Goal: Information Seeking & Learning: Learn about a topic

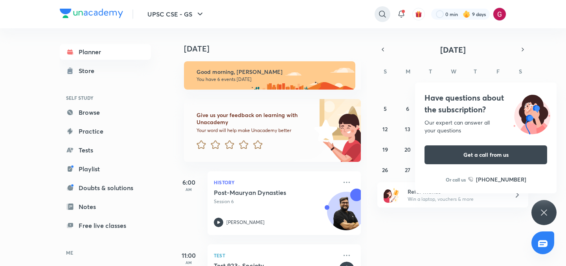
click at [379, 13] on icon at bounding box center [382, 13] width 9 height 9
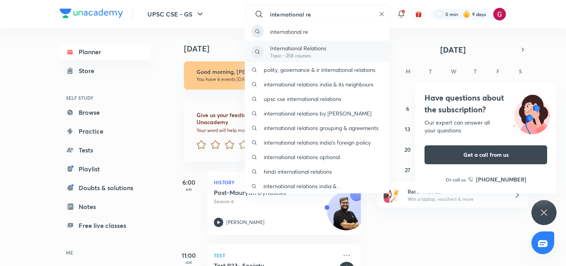
type input "international re"
click at [339, 57] on div "International Relations Topic • 258 courses" at bounding box center [317, 52] width 145 height 22
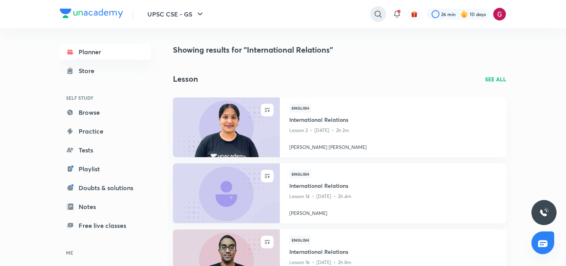
click at [374, 15] on icon at bounding box center [377, 13] width 9 height 9
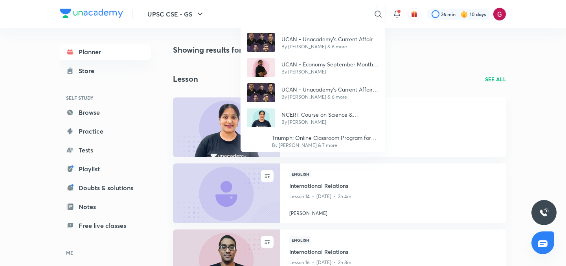
click at [343, 12] on div "UCAN - Unacademy's Current Affairs Navigator for the Civil Services Examination…" at bounding box center [283, 133] width 566 height 266
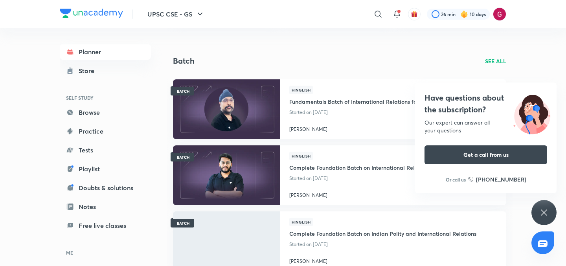
scroll to position [881, 0]
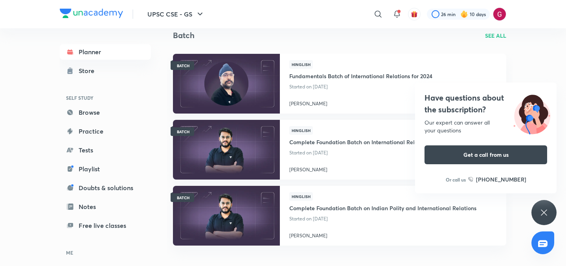
click at [545, 212] on icon at bounding box center [543, 212] width 9 height 9
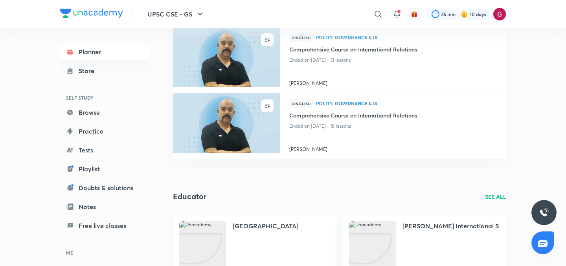
scroll to position [457, 0]
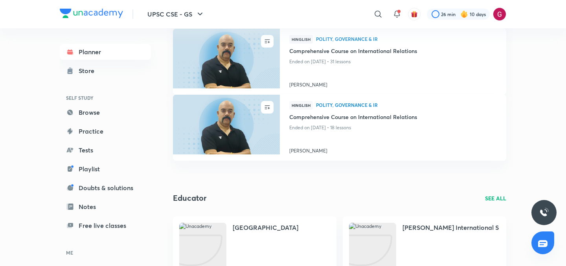
click at [495, 197] on p "SEE ALL" at bounding box center [495, 198] width 21 height 8
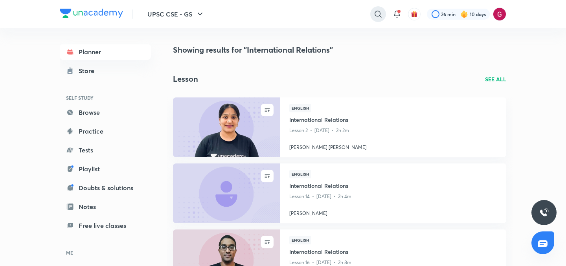
click at [374, 12] on icon at bounding box center [377, 13] width 9 height 9
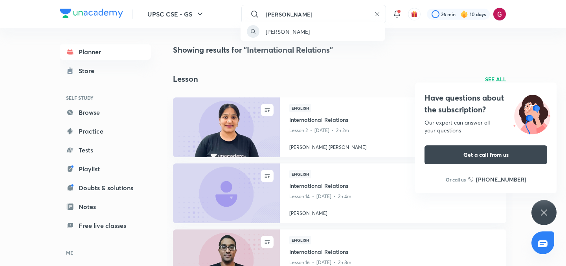
type input "[PERSON_NAME]"
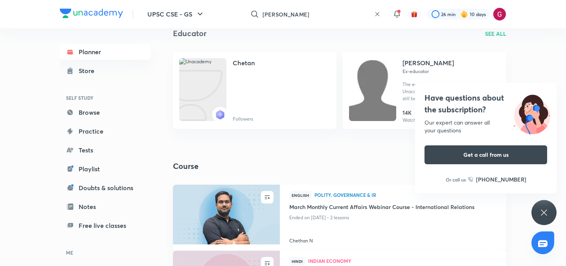
scroll to position [47, 0]
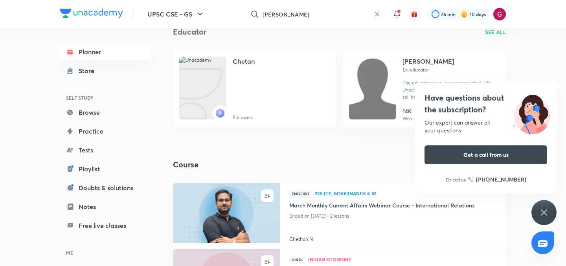
click at [247, 58] on h4 "Chetan" at bounding box center [244, 61] width 22 height 9
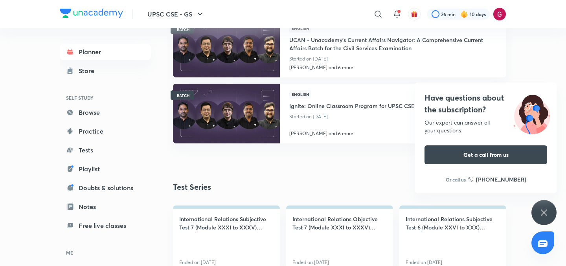
scroll to position [813, 0]
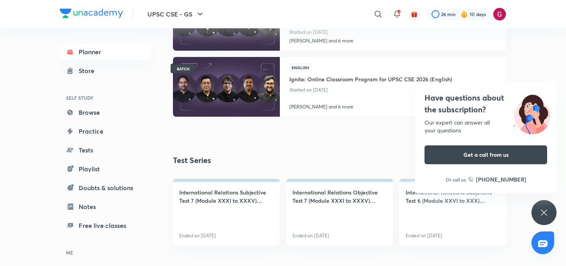
click at [326, 82] on h4 "Ignite: Online Classroom Program for UPSC CSE 2026 (English)" at bounding box center [370, 78] width 163 height 13
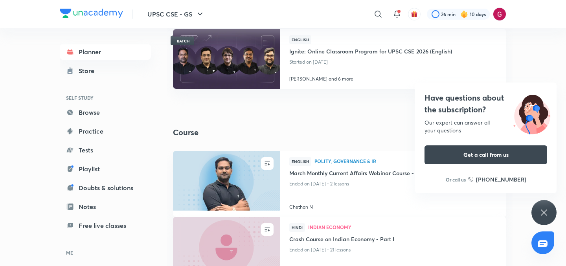
scroll to position [330, 0]
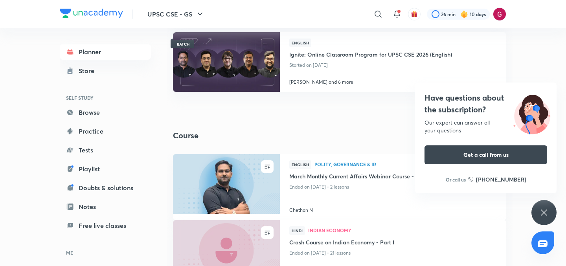
click at [544, 210] on icon at bounding box center [543, 212] width 9 height 9
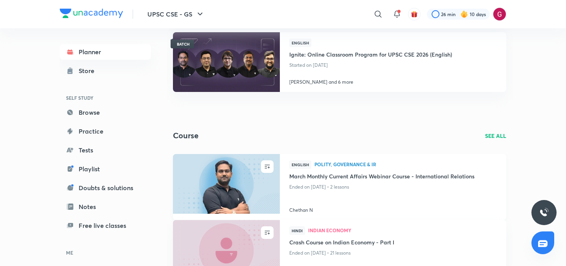
click at [307, 210] on h4 "Chethan N" at bounding box center [392, 208] width 207 height 10
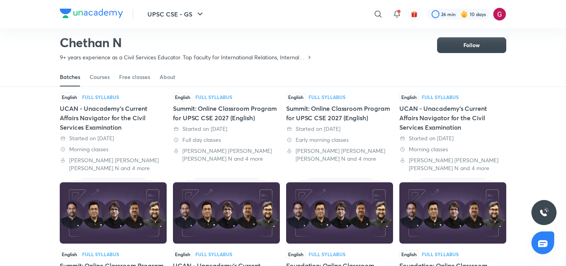
scroll to position [112, 0]
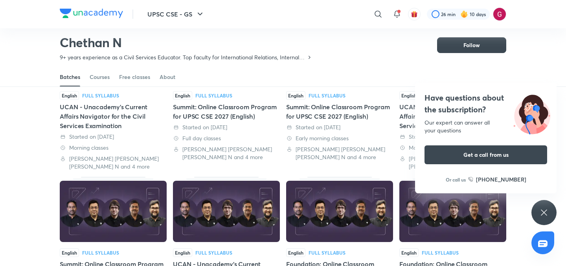
click at [545, 208] on icon at bounding box center [543, 212] width 9 height 9
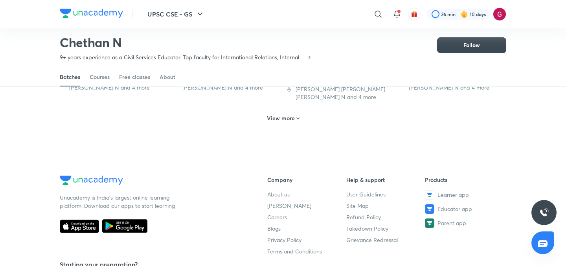
scroll to position [489, 0]
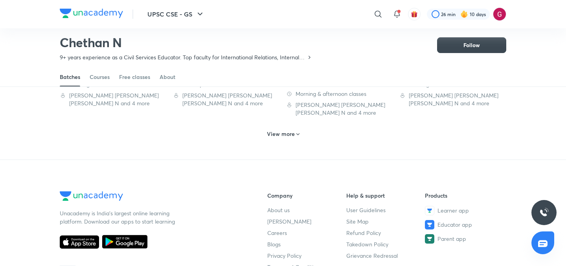
click at [271, 135] on h6 "View more" at bounding box center [281, 134] width 28 height 8
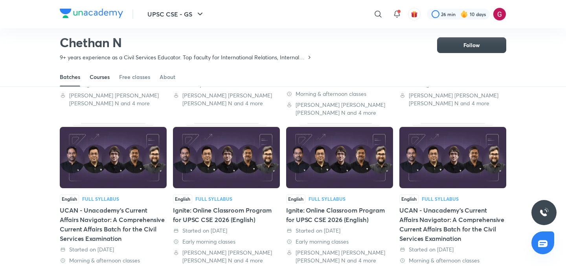
click at [95, 79] on div "Courses" at bounding box center [100, 77] width 20 height 8
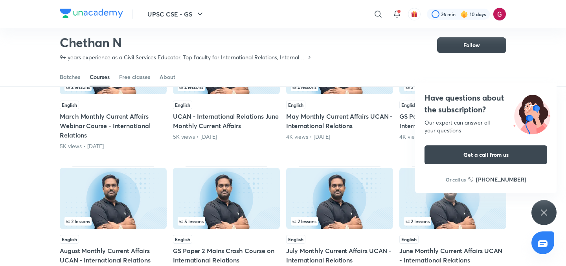
scroll to position [254, 0]
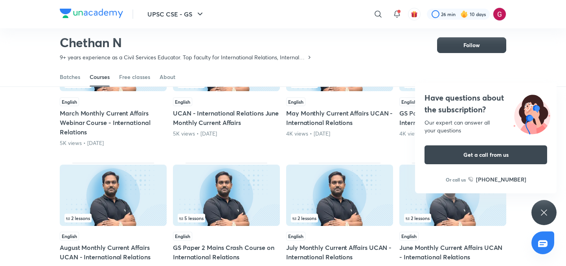
click at [542, 199] on div "Popular Latest 21 lessons English Comprehensive Course on Internal Security 39K…" at bounding box center [283, 93] width 566 height 462
click at [546, 208] on icon at bounding box center [543, 212] width 9 height 9
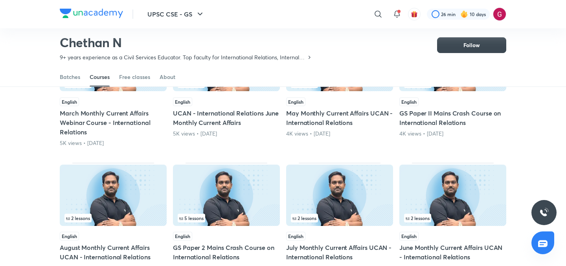
click at [537, 139] on div "Popular Latest 21 lessons English Comprehensive Course on Internal Security 39K…" at bounding box center [283, 93] width 566 height 462
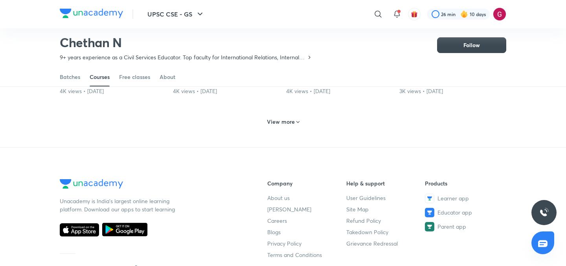
scroll to position [442, 0]
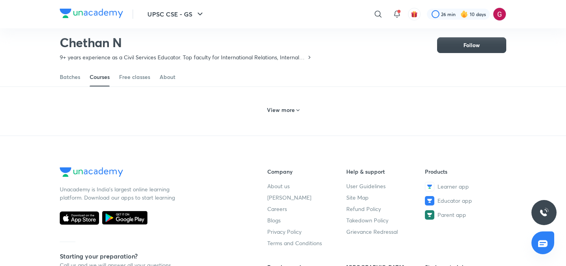
click at [277, 109] on h6 "View more" at bounding box center [281, 110] width 28 height 8
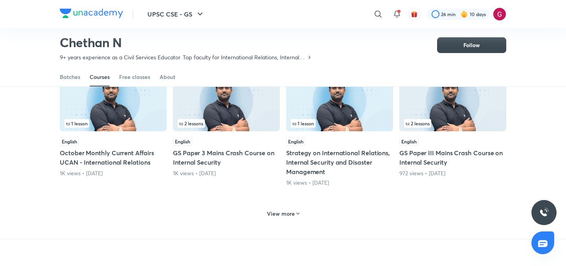
scroll to position [725, 0]
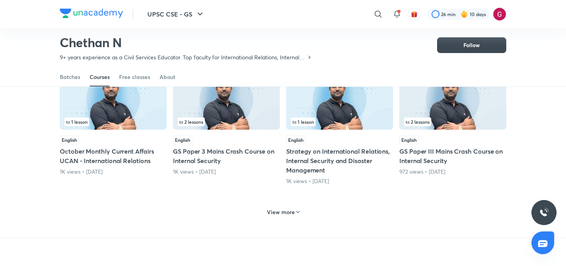
click at [280, 214] on h6 "View more" at bounding box center [281, 212] width 28 height 8
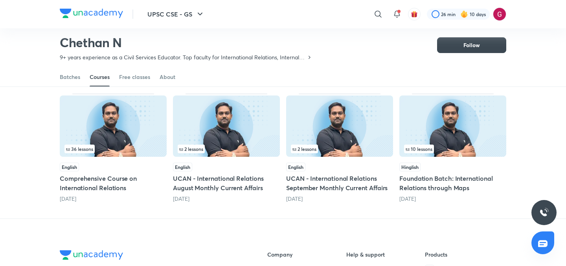
scroll to position [961, 0]
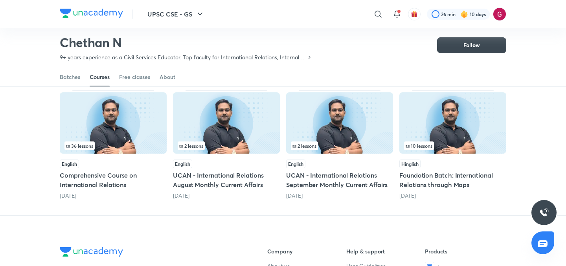
click at [72, 176] on h5 "Comprehensive Course on International Relations" at bounding box center [113, 179] width 107 height 19
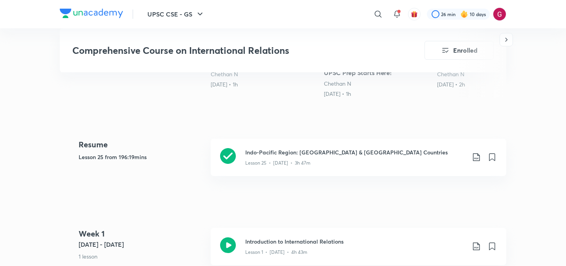
scroll to position [314, 0]
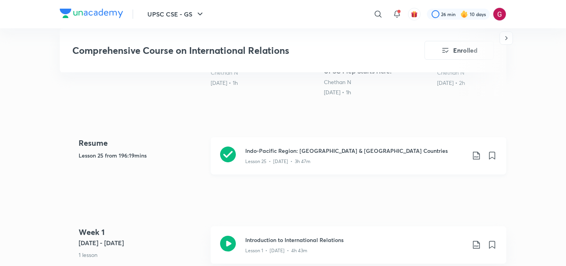
click at [245, 153] on h3 "Indo-Pacific Region: [GEOGRAPHIC_DATA] & [GEOGRAPHIC_DATA] Countries" at bounding box center [355, 151] width 220 height 8
